Goal: Information Seeking & Learning: Learn about a topic

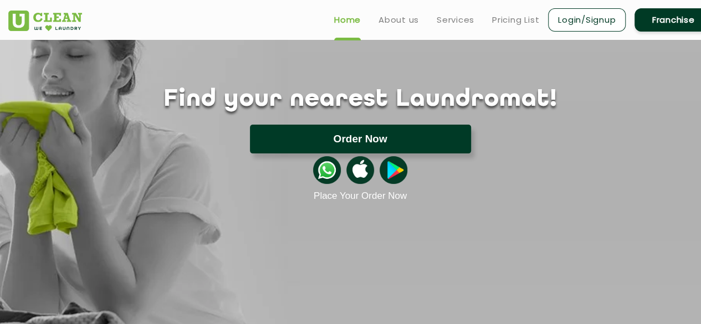
scroll to position [11, 0]
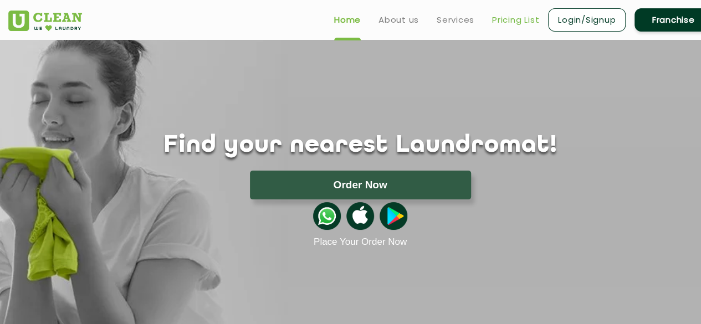
click at [509, 21] on link "Pricing List" at bounding box center [515, 19] width 47 height 13
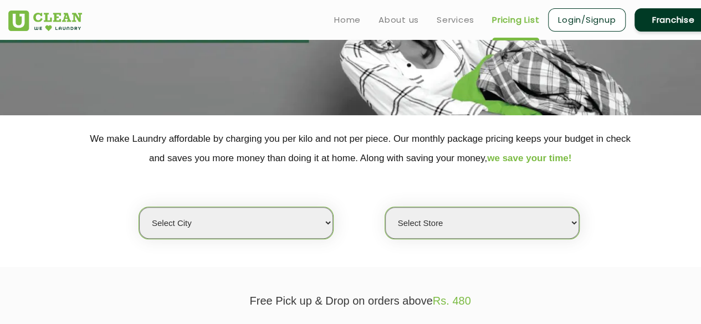
scroll to position [142, 0]
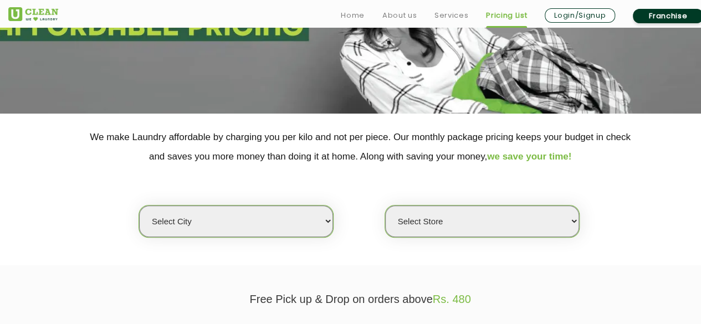
click at [313, 230] on select "Select city [GEOGRAPHIC_DATA] [GEOGRAPHIC_DATA] [GEOGRAPHIC_DATA] [GEOGRAPHIC_D…" at bounding box center [236, 222] width 194 height 32
click at [232, 223] on select "Select city [GEOGRAPHIC_DATA] [GEOGRAPHIC_DATA] [GEOGRAPHIC_DATA] [GEOGRAPHIC_D…" at bounding box center [236, 222] width 194 height 32
select select "1"
click at [436, 225] on select "Select Store [GEOGRAPHIC_DATA] [GEOGRAPHIC_DATA] 2 [GEOGRAPHIC_DATA] [PERSON_NA…" at bounding box center [482, 222] width 194 height 32
select select "547"
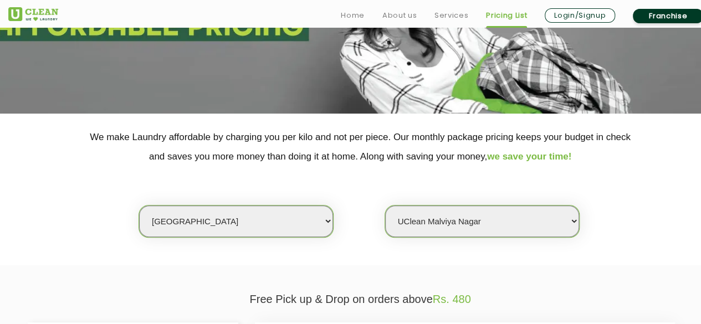
click at [385, 206] on select "Select Store [GEOGRAPHIC_DATA] [GEOGRAPHIC_DATA] 2 [GEOGRAPHIC_DATA] [PERSON_NA…" at bounding box center [482, 222] width 194 height 32
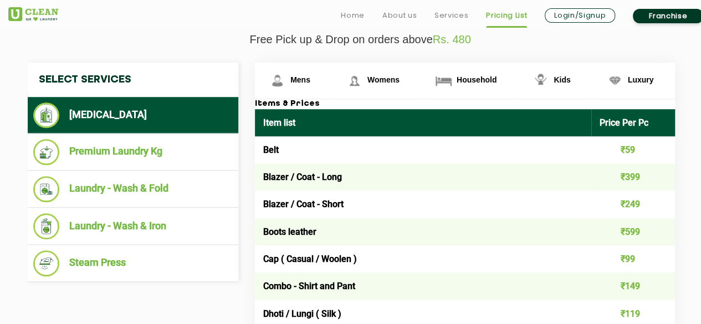
scroll to position [404, 0]
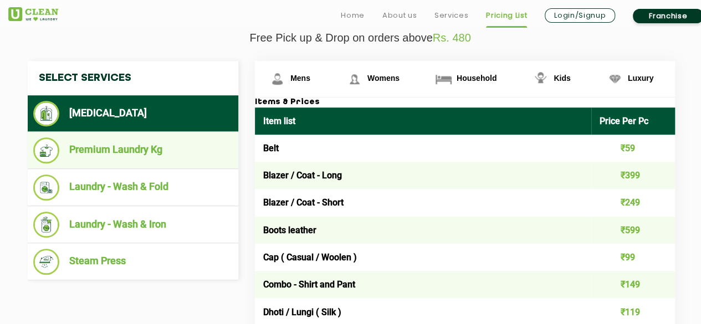
click at [121, 155] on li "Premium Laundry Kg" at bounding box center [133, 151] width 200 height 26
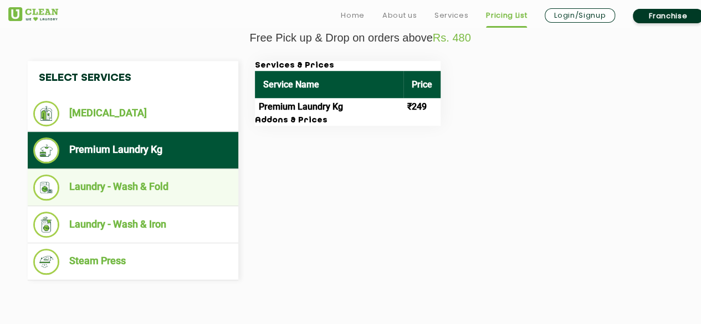
click at [191, 178] on li "Laundry - Wash & Fold" at bounding box center [133, 188] width 200 height 26
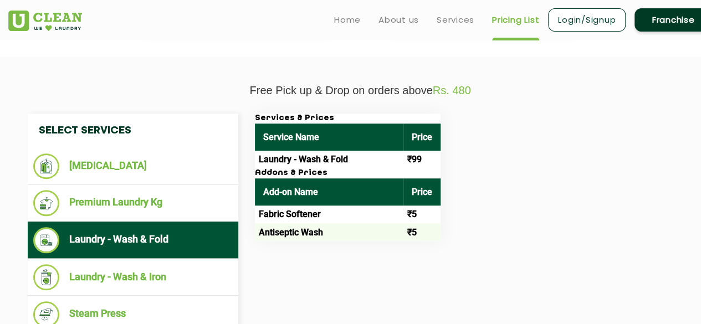
scroll to position [350, 0]
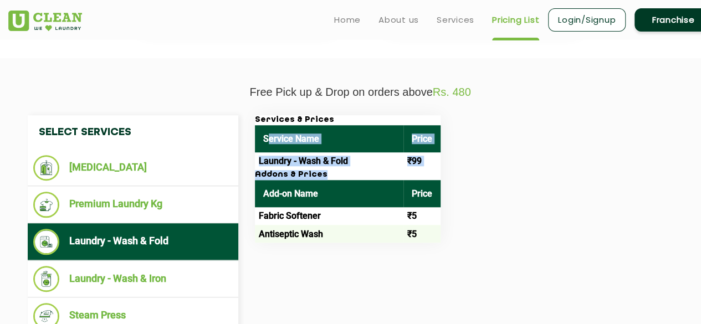
drag, startPoint x: 269, startPoint y: 136, endPoint x: 406, endPoint y: 172, distance: 141.2
click at [406, 172] on div "Services & Prices Service Name Price Laundry - Wash & Fold ₹99 Addons & Prices …" at bounding box center [348, 179] width 186 height 128
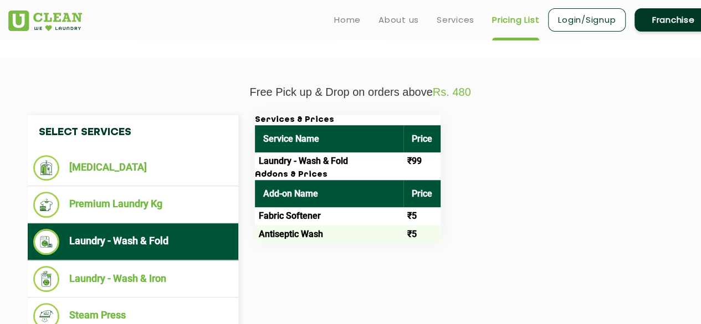
click at [510, 176] on div "Services & Prices Service Name Price Laundry - Wash & Fold ₹99 Addons & Prices …" at bounding box center [474, 179] width 455 height 128
drag, startPoint x: 256, startPoint y: 116, endPoint x: 446, endPoint y: 161, distance: 195.9
click at [446, 161] on div "Services & Prices Service Name Price Laundry - Wash & Fold ₹99 Addons & Prices …" at bounding box center [474, 179] width 455 height 128
click at [516, 162] on div "Services & Prices Service Name Price Laundry - Wash & Fold ₹99 Addons & Prices …" at bounding box center [474, 179] width 455 height 128
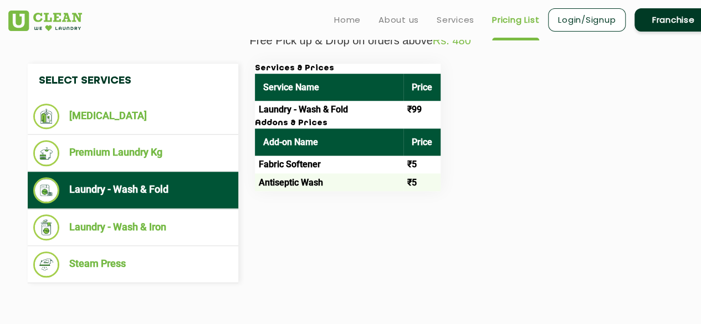
scroll to position [406, 0]
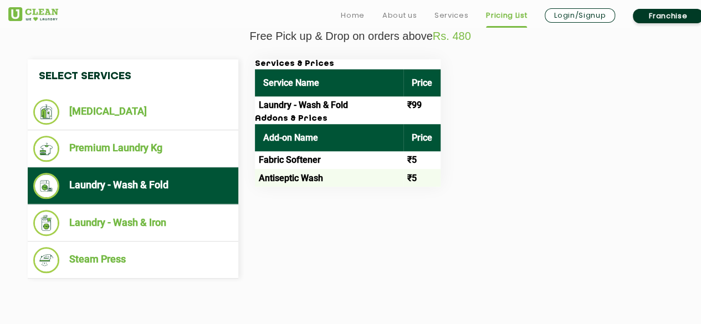
click at [441, 101] on div "Services & Prices Service Name Price Laundry - Wash & Fold ₹99 Addons & Prices …" at bounding box center [474, 123] width 455 height 128
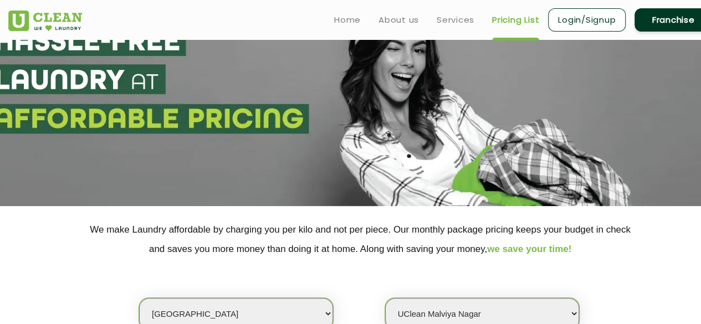
scroll to position [0, 0]
